Goal: Find specific page/section: Find specific page/section

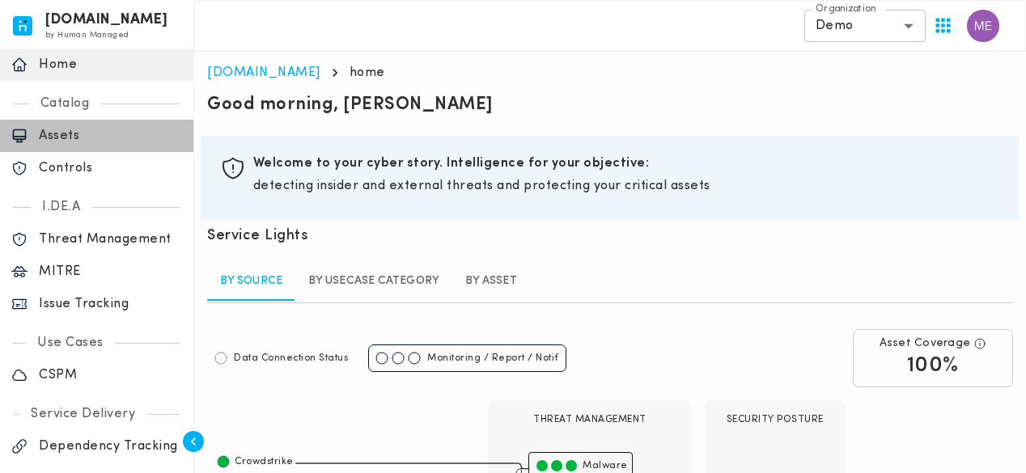
click at [45, 142] on p "Assets" at bounding box center [110, 136] width 143 height 16
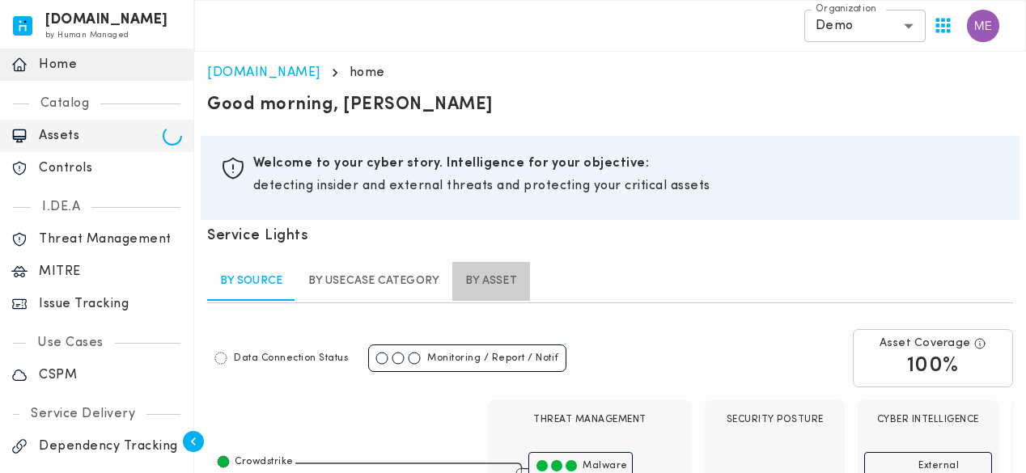
click at [490, 278] on link "By asset" at bounding box center [491, 281] width 78 height 39
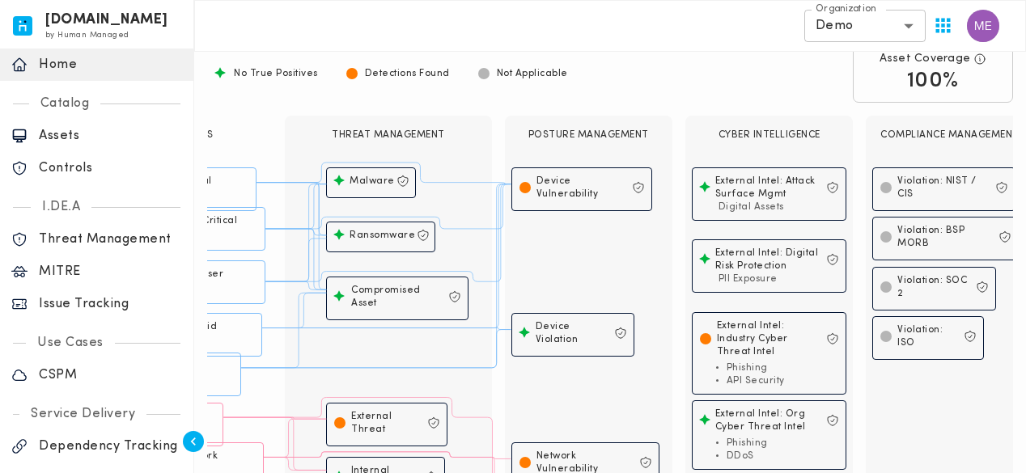
scroll to position [254, 0]
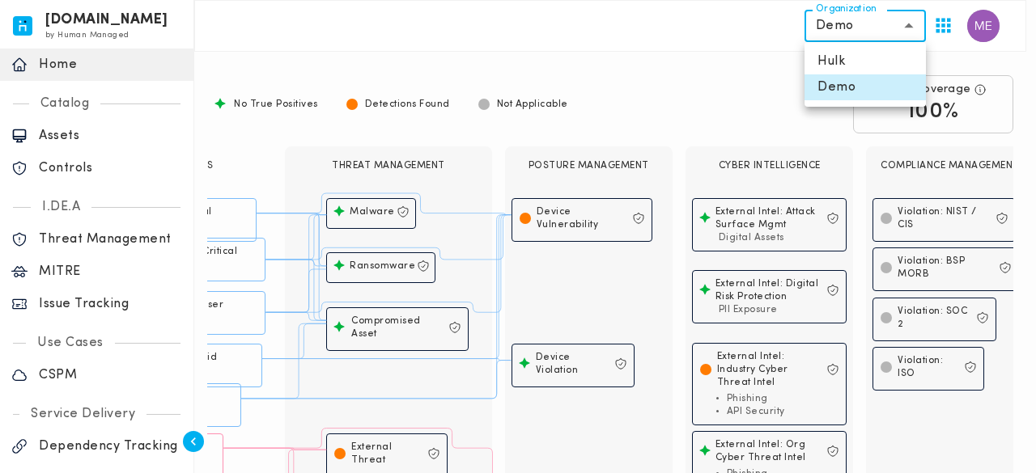
click at [900, 30] on body "invicta.io by Human Managed {"resourceSet":[{"resourceId":"invicta-io/web/nav-s…" at bounding box center [518, 226] width 1036 height 961
click at [709, 66] on div at bounding box center [518, 236] width 1036 height 473
